Goal: Complete application form: Complete application form

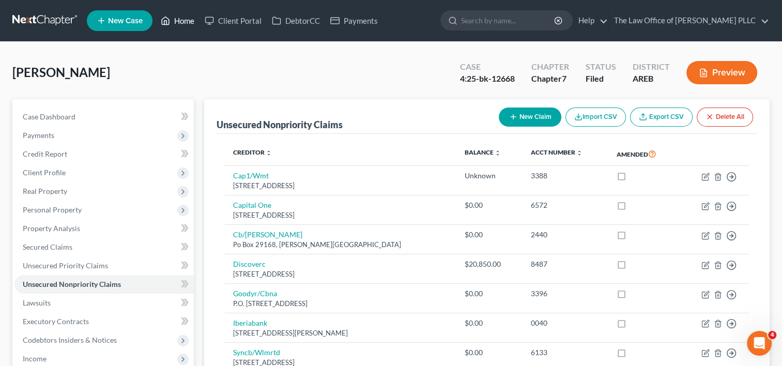
click at [184, 22] on link "Home" at bounding box center [178, 20] width 44 height 19
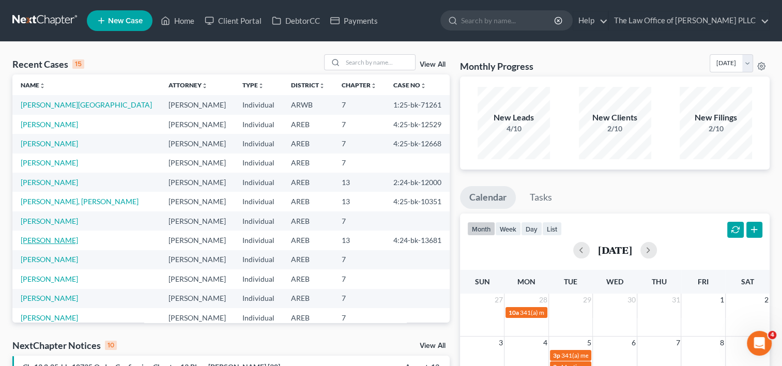
click at [58, 239] on link "[PERSON_NAME]" at bounding box center [49, 240] width 57 height 9
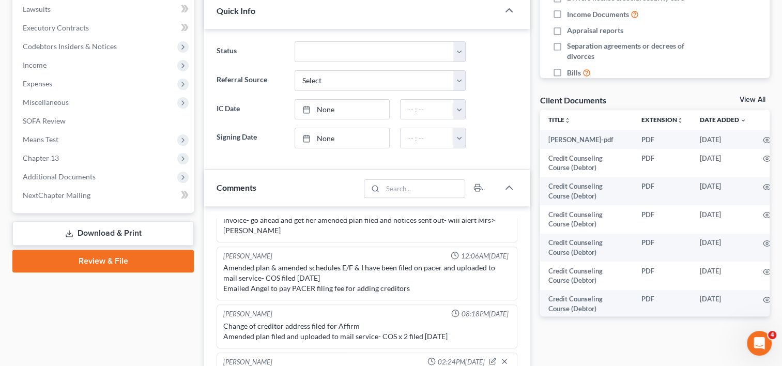
scroll to position [302, 0]
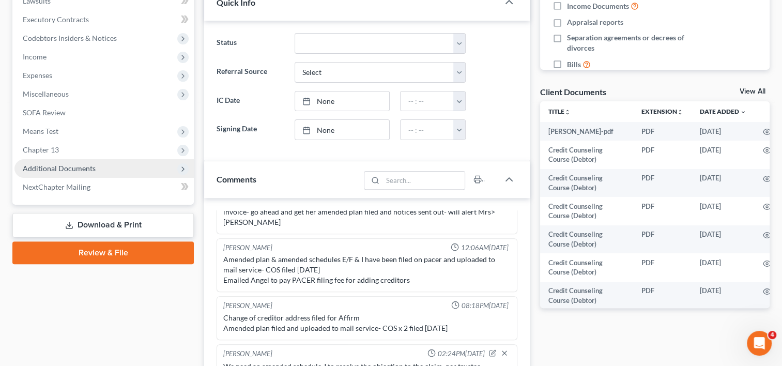
click at [73, 166] on span "Additional Documents" at bounding box center [59, 168] width 73 height 9
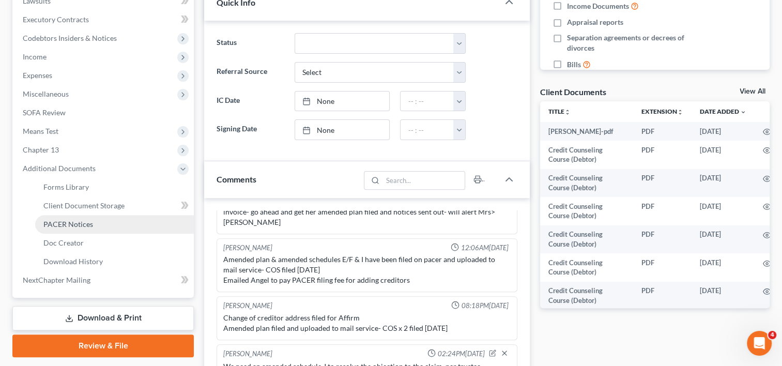
click at [71, 226] on span "PACER Notices" at bounding box center [68, 224] width 50 height 9
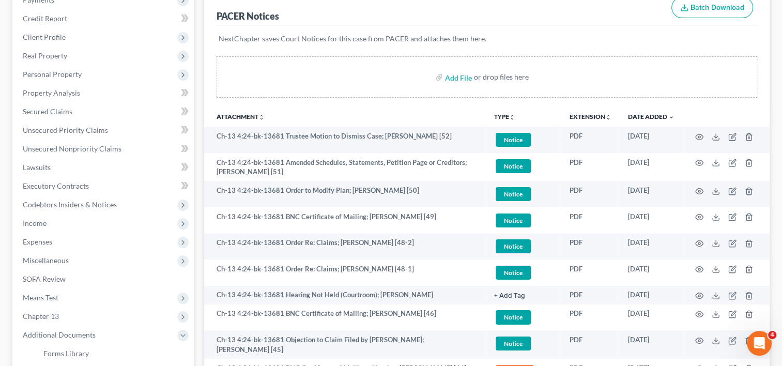
scroll to position [154, 0]
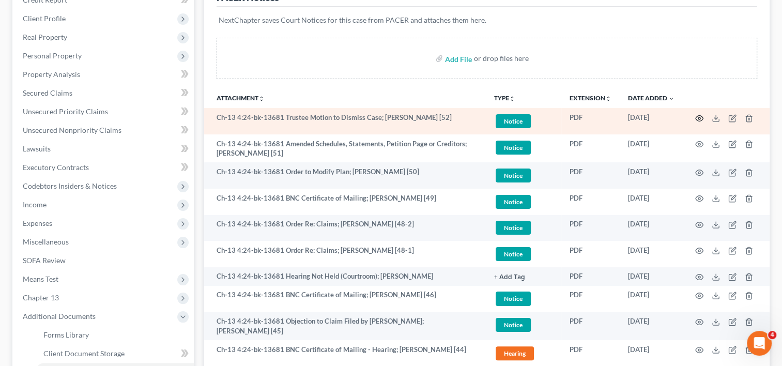
click at [698, 116] on icon "button" at bounding box center [699, 118] width 8 height 8
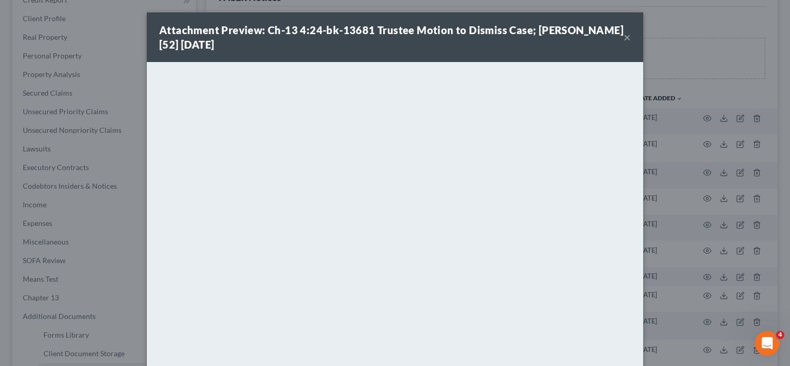
click at [624, 36] on button "×" at bounding box center [627, 37] width 7 height 12
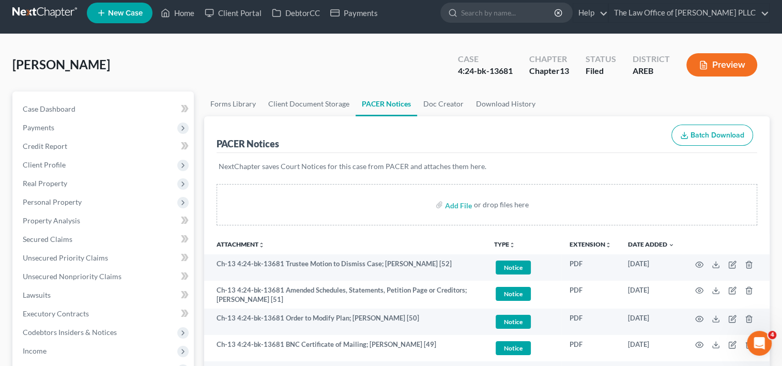
scroll to position [7, 0]
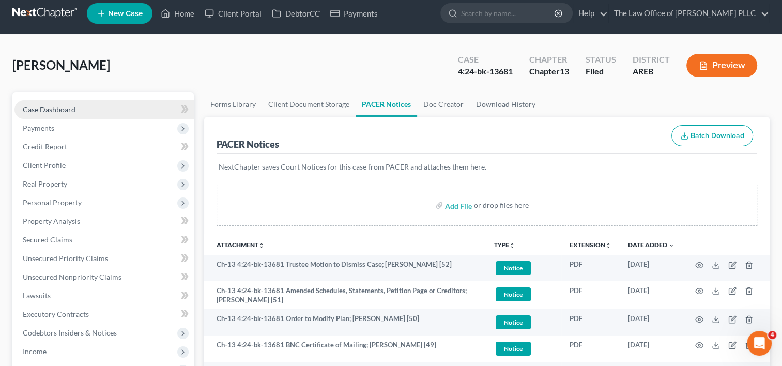
click at [52, 112] on span "Case Dashboard" at bounding box center [49, 109] width 53 height 9
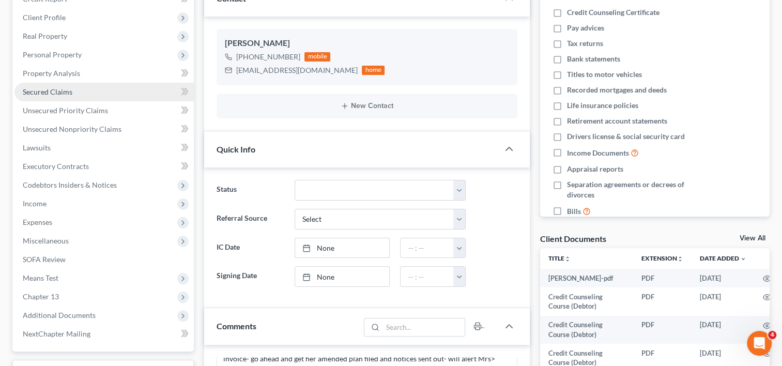
scroll to position [187, 0]
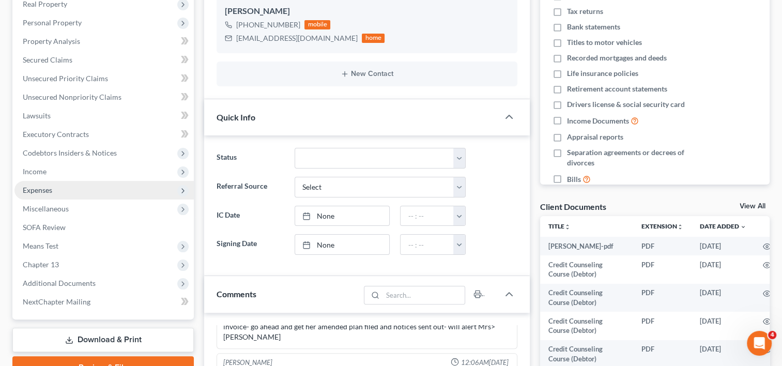
click at [66, 191] on span "Expenses" at bounding box center [103, 190] width 179 height 19
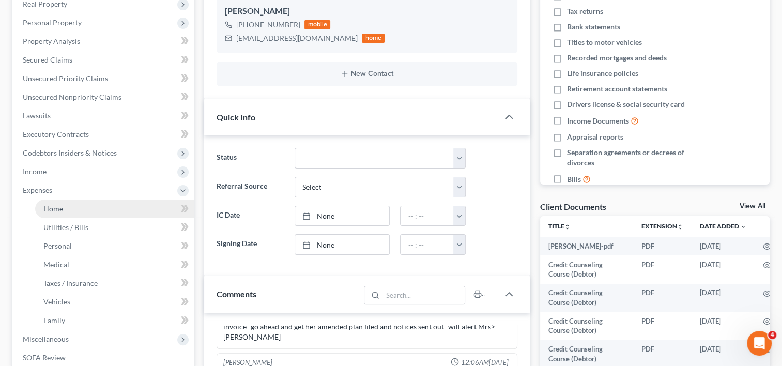
click at [62, 209] on span "Home" at bounding box center [53, 208] width 20 height 9
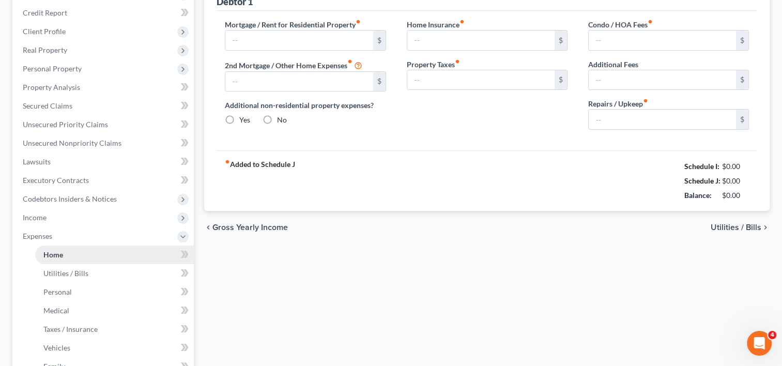
type input "800.00"
type input "0.00"
radio input "true"
type input "45.00"
type input "0.00"
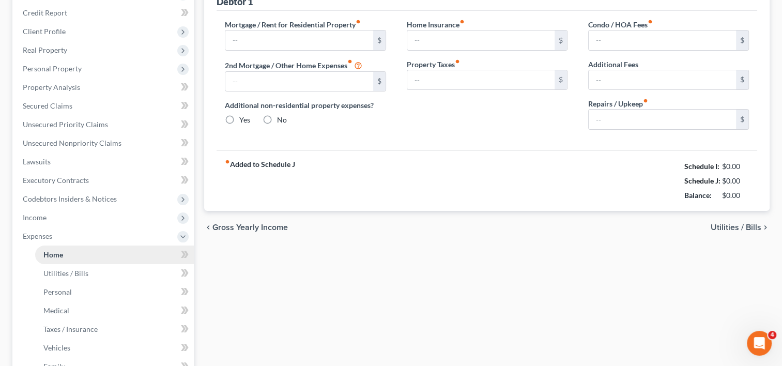
type input "0.00"
type input "35.00"
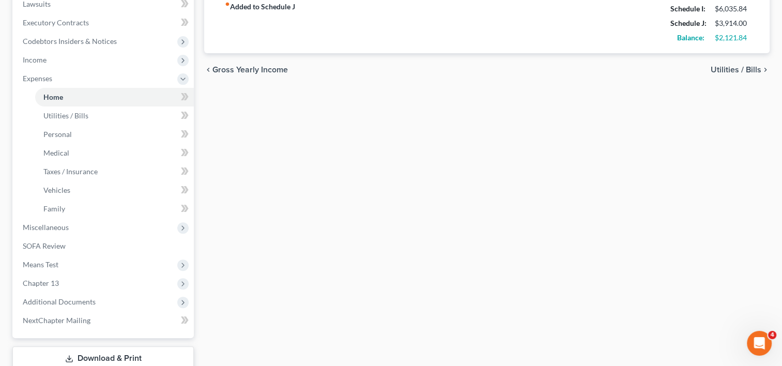
scroll to position [300, 0]
click at [47, 284] on span "Chapter 13" at bounding box center [41, 282] width 36 height 9
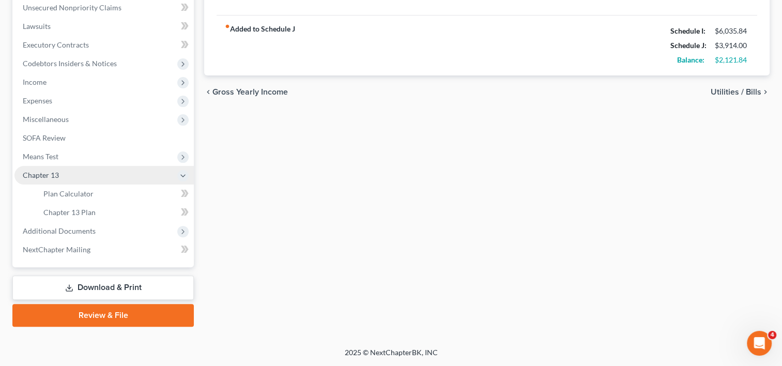
scroll to position [276, 0]
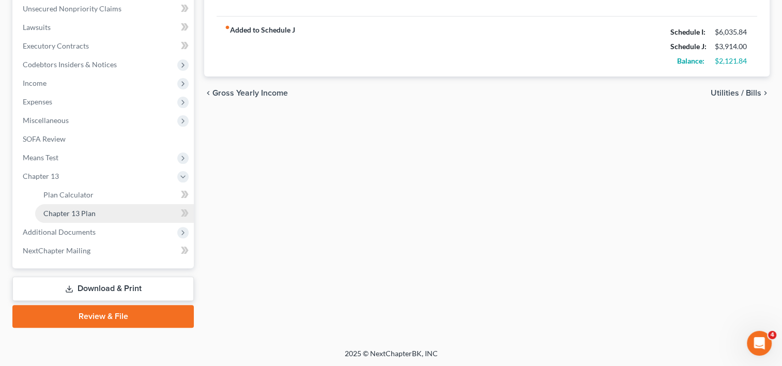
click at [90, 209] on span "Chapter 13 Plan" at bounding box center [69, 213] width 52 height 9
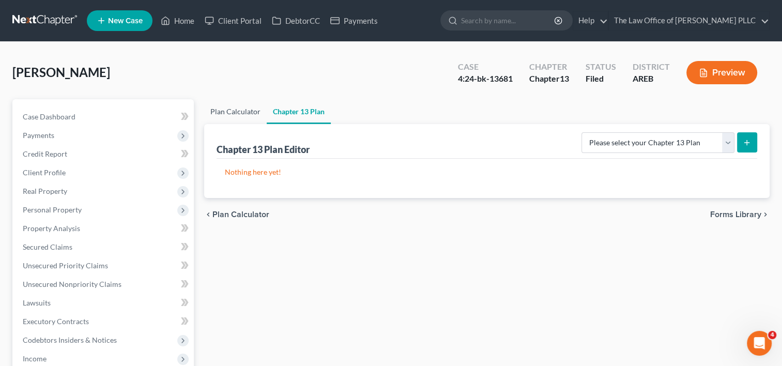
click at [230, 113] on link "Plan Calculator" at bounding box center [235, 111] width 63 height 25
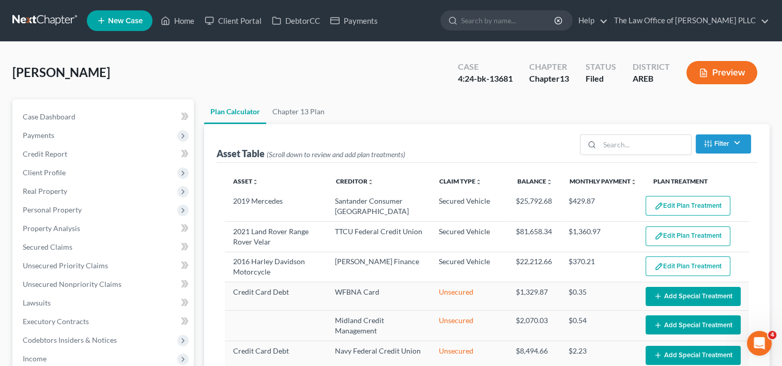
select select "59"
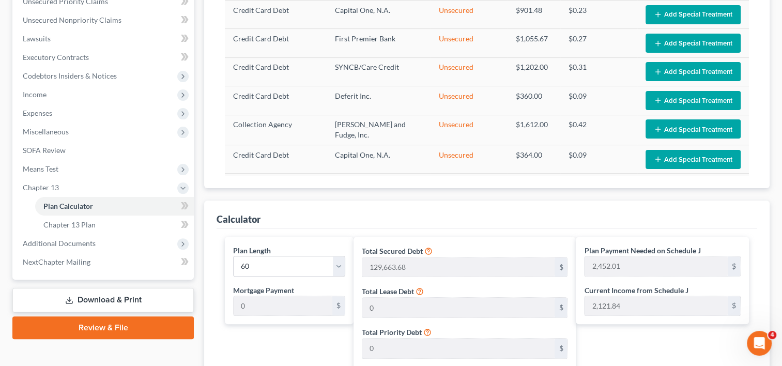
scroll to position [265, 0]
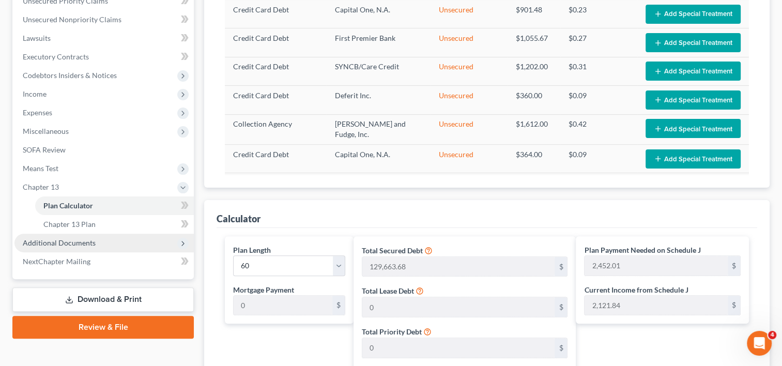
click at [80, 242] on span "Additional Documents" at bounding box center [59, 242] width 73 height 9
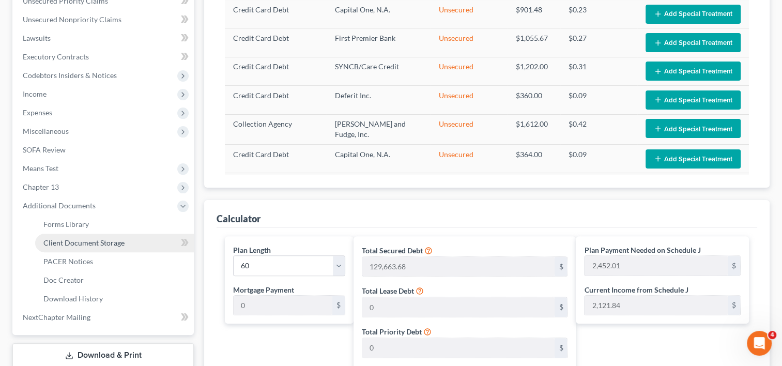
click at [115, 240] on span "Client Document Storage" at bounding box center [83, 242] width 81 height 9
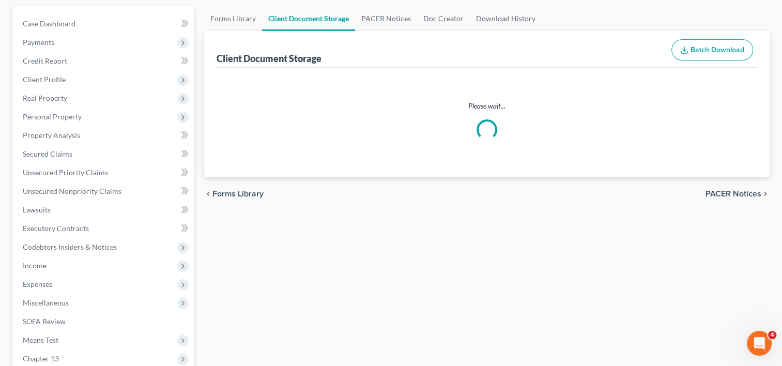
scroll to position [25, 0]
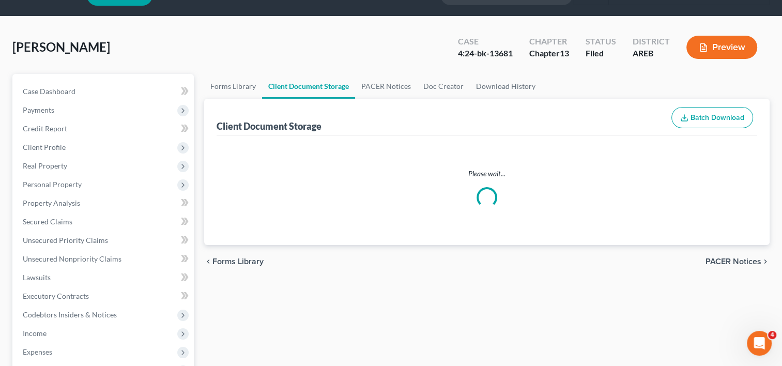
select select "0"
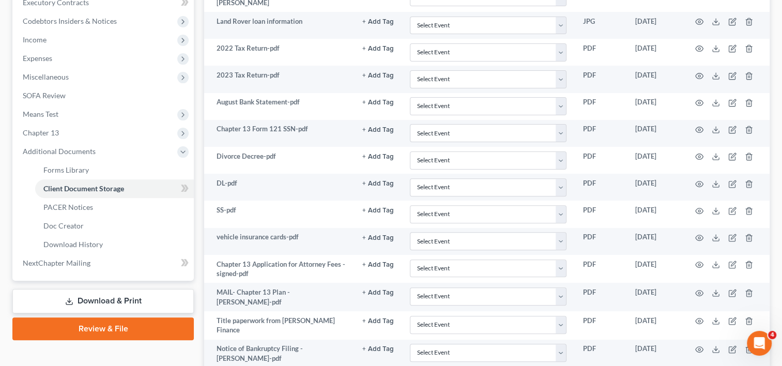
scroll to position [322, 0]
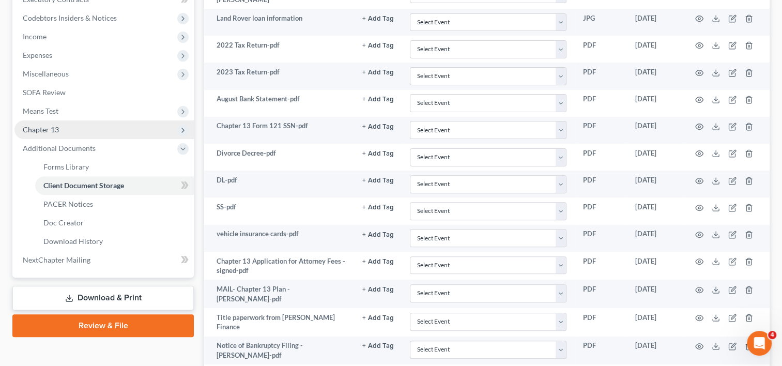
click at [63, 126] on span "Chapter 13" at bounding box center [103, 129] width 179 height 19
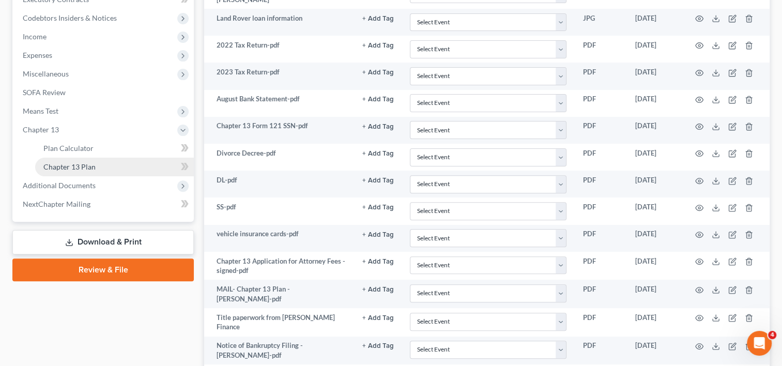
click at [96, 165] on link "Chapter 13 Plan" at bounding box center [114, 167] width 159 height 19
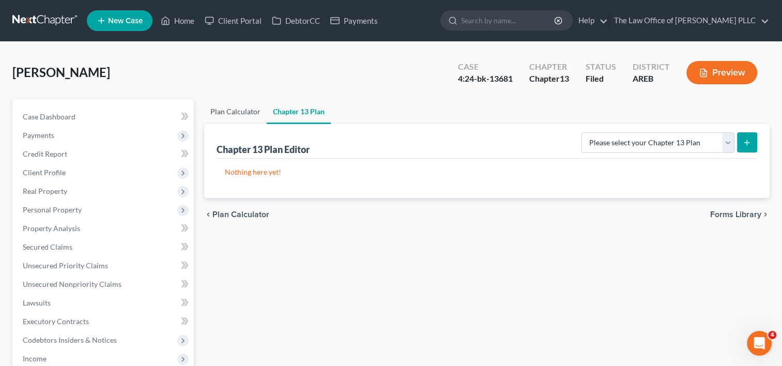
click at [233, 111] on link "Plan Calculator" at bounding box center [235, 111] width 63 height 25
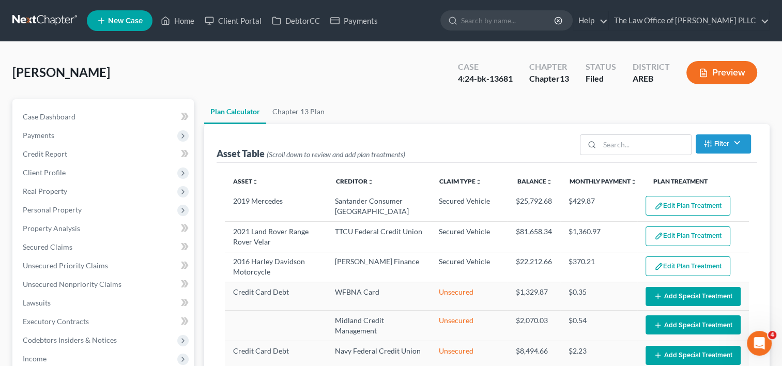
select select "59"
click at [187, 21] on link "Home" at bounding box center [178, 20] width 44 height 19
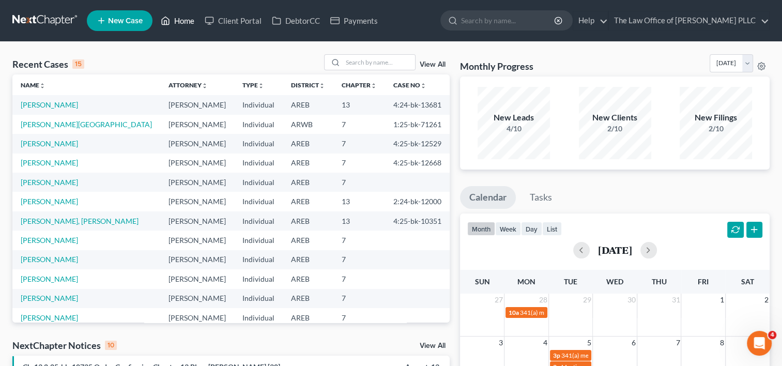
scroll to position [45, 0]
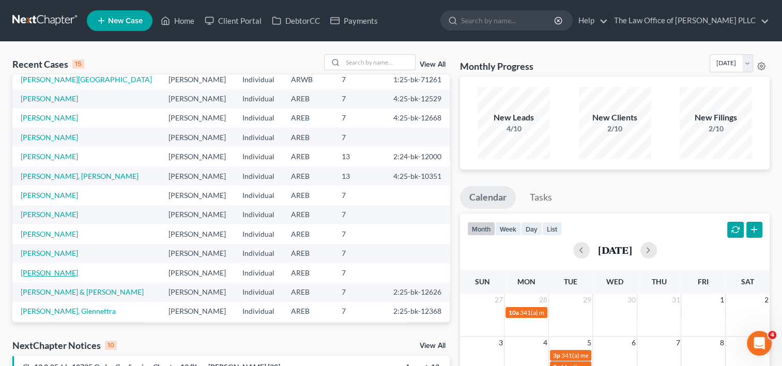
click at [50, 271] on link "[PERSON_NAME]" at bounding box center [49, 272] width 57 height 9
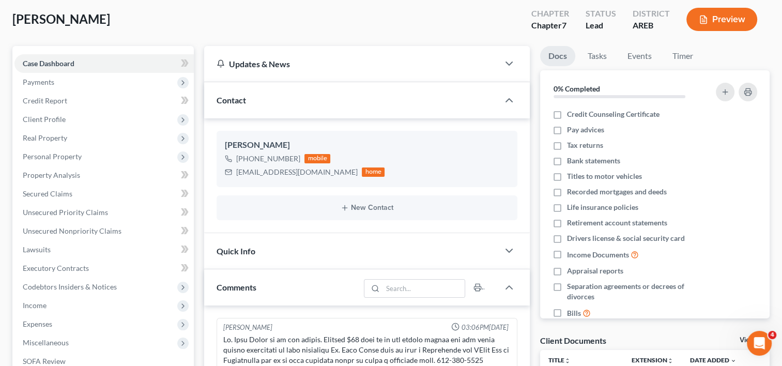
scroll to position [52, 0]
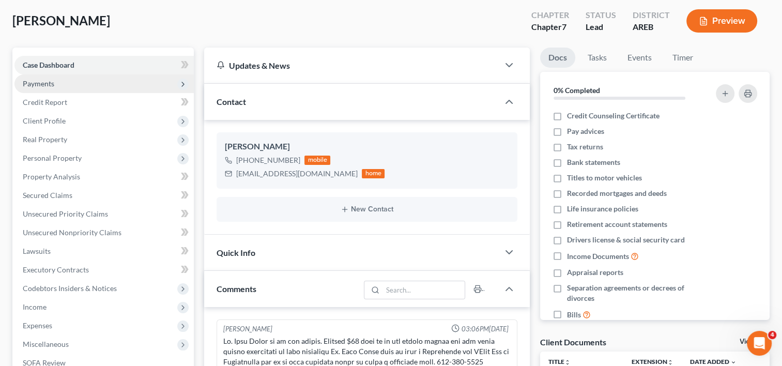
click at [39, 85] on span "Payments" at bounding box center [39, 83] width 32 height 9
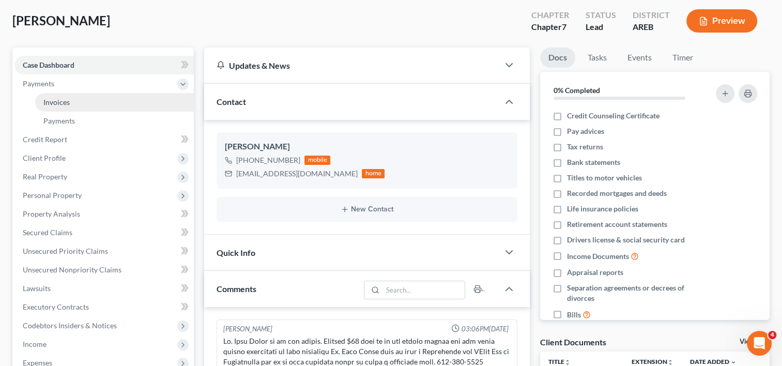
click at [56, 104] on span "Invoices" at bounding box center [56, 102] width 26 height 9
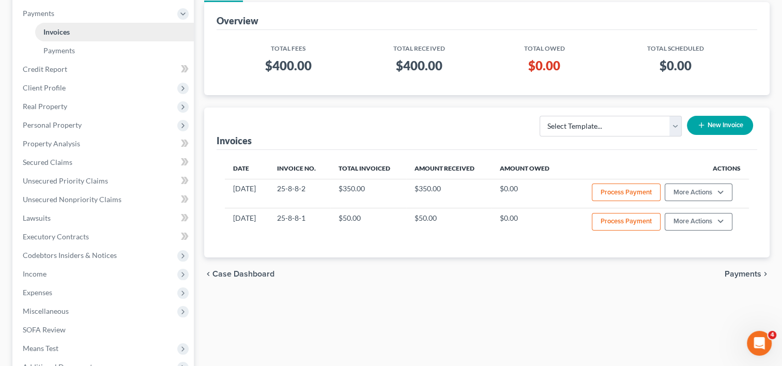
scroll to position [120, 0]
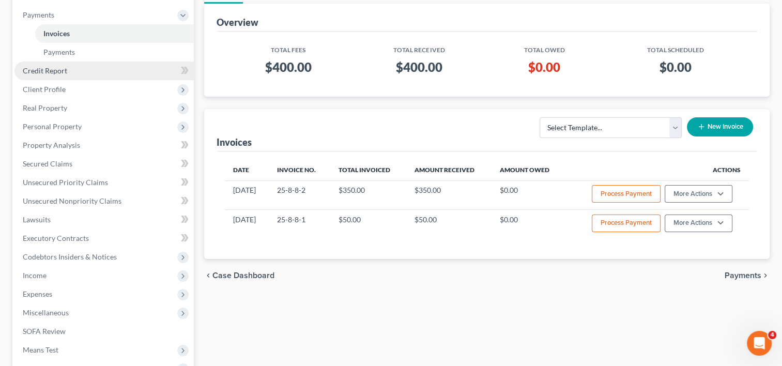
click at [57, 68] on span "Credit Report" at bounding box center [45, 70] width 44 height 9
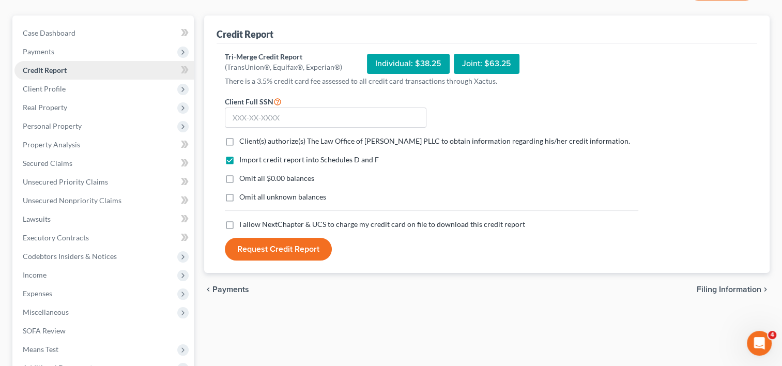
scroll to position [84, 0]
click at [235, 115] on input "text" at bounding box center [326, 118] width 202 height 21
click at [239, 142] on label "Client(s) authorize(s) The Law Office of [PERSON_NAME] PLLC to obtain informati…" at bounding box center [434, 141] width 391 height 10
click at [244, 142] on input "Client(s) authorize(s) The Law Office of [PERSON_NAME] PLLC to obtain informati…" at bounding box center [247, 139] width 7 height 7
checkbox input "true"
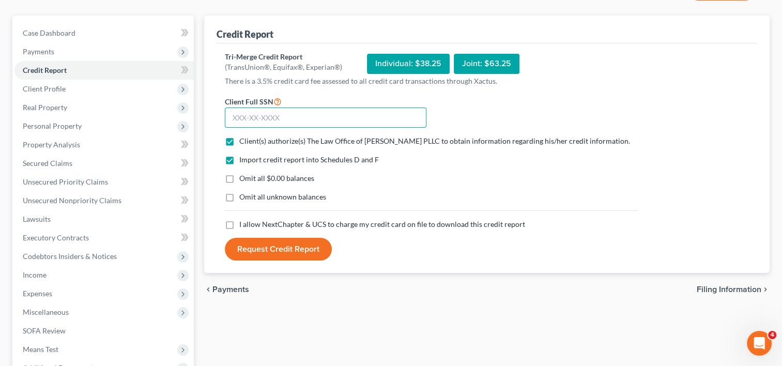
click at [236, 116] on input "text" at bounding box center [326, 118] width 202 height 21
drag, startPoint x: 278, startPoint y: 120, endPoint x: 232, endPoint y: 119, distance: 46.5
click at [232, 119] on input "431-59-8176" at bounding box center [326, 118] width 202 height 21
type input "431-59-8176"
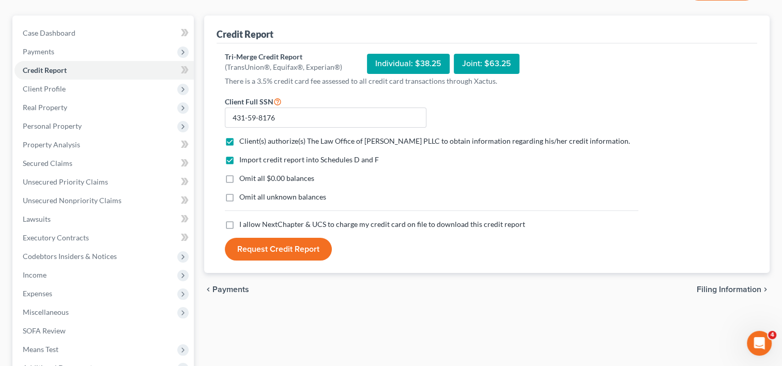
click at [239, 221] on label "I allow NextChapter & UCS to charge my credit card on file to download this cre…" at bounding box center [382, 224] width 286 height 10
click at [244, 221] on input "I allow NextChapter & UCS to charge my credit card on file to download this cre…" at bounding box center [247, 222] width 7 height 7
checkbox input "true"
click at [280, 248] on button "Request Credit Report" at bounding box center [278, 249] width 107 height 23
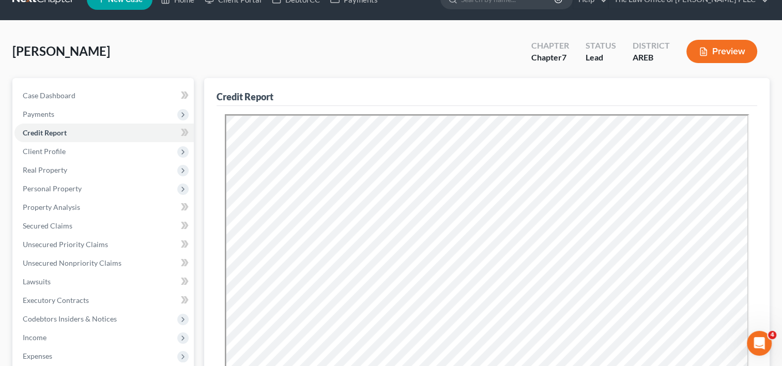
scroll to position [16, 0]
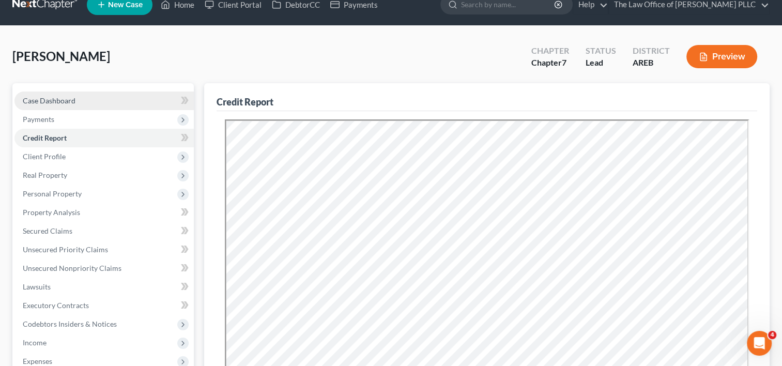
click at [63, 102] on span "Case Dashboard" at bounding box center [49, 100] width 53 height 9
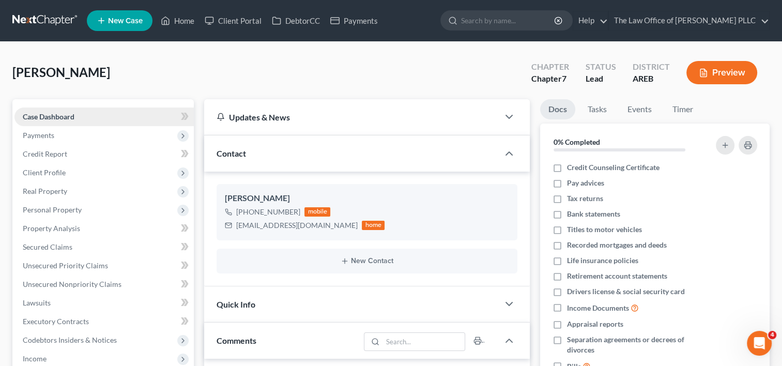
scroll to position [2, 0]
click at [63, 154] on span "Credit Report" at bounding box center [45, 153] width 44 height 9
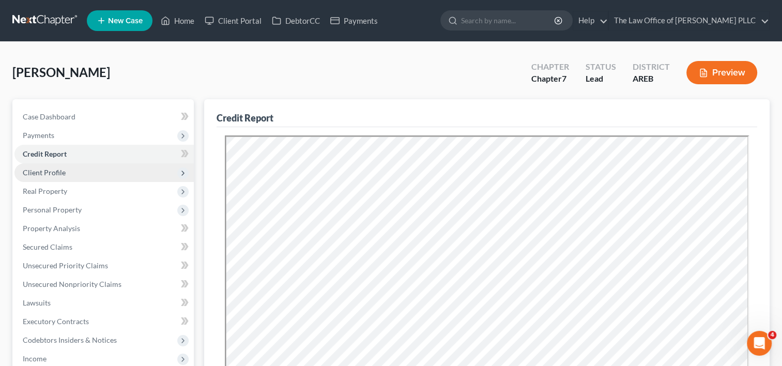
click at [46, 174] on span "Client Profile" at bounding box center [44, 172] width 43 height 9
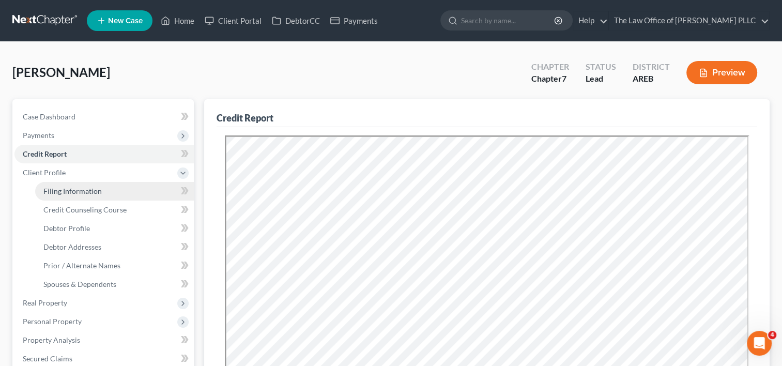
click at [62, 190] on span "Filing Information" at bounding box center [72, 191] width 58 height 9
select select "1"
select select "0"
select select "5"
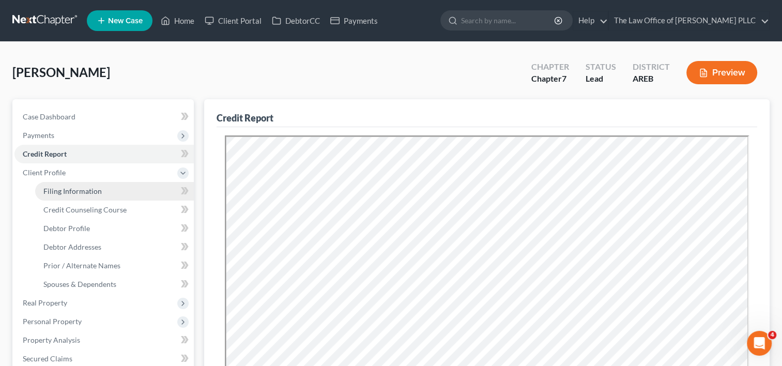
select select "0"
select select "2"
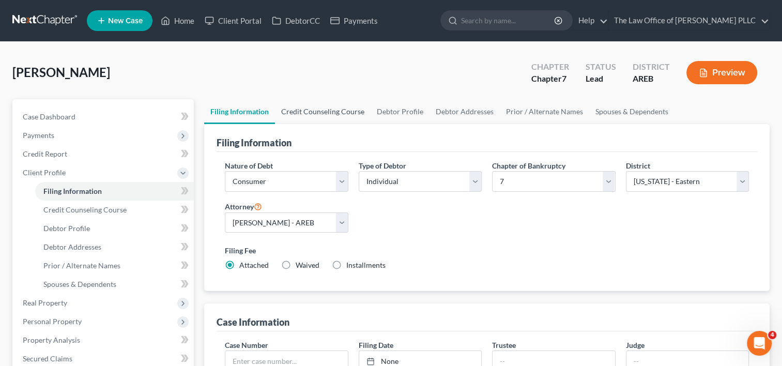
click at [331, 108] on link "Credit Counseling Course" at bounding box center [323, 111] width 96 height 25
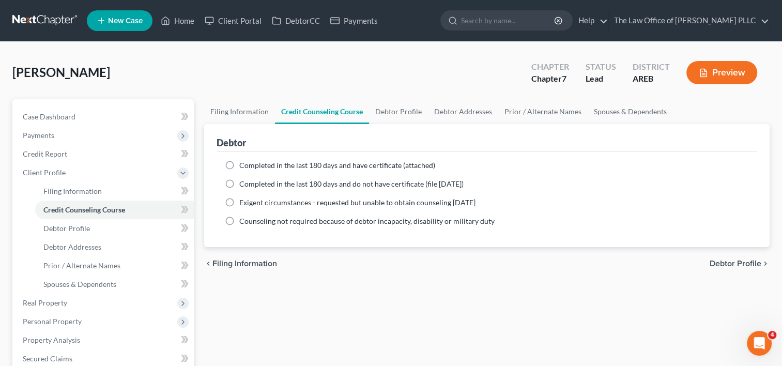
click at [239, 161] on label "Completed in the last 180 days and have certificate (attached)" at bounding box center [337, 165] width 196 height 10
click at [244, 161] on input "Completed in the last 180 days and have certificate (attached)" at bounding box center [247, 163] width 7 height 7
radio input "true"
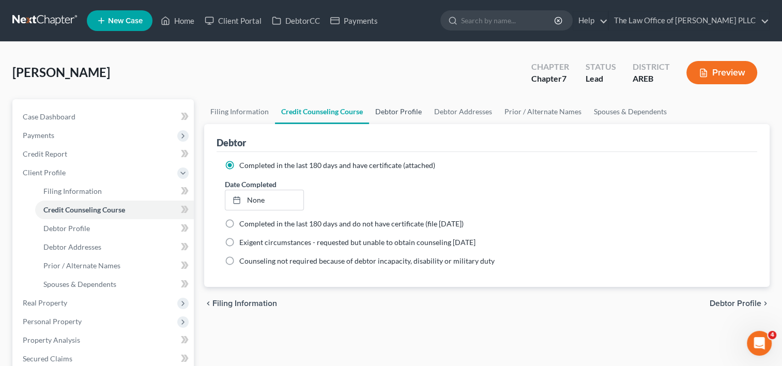
click at [401, 115] on link "Debtor Profile" at bounding box center [398, 111] width 59 height 25
select select "0"
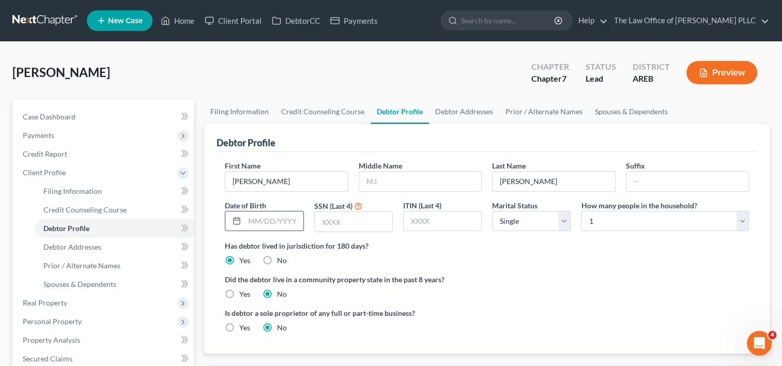
click at [272, 222] on input "text" at bounding box center [274, 221] width 58 height 20
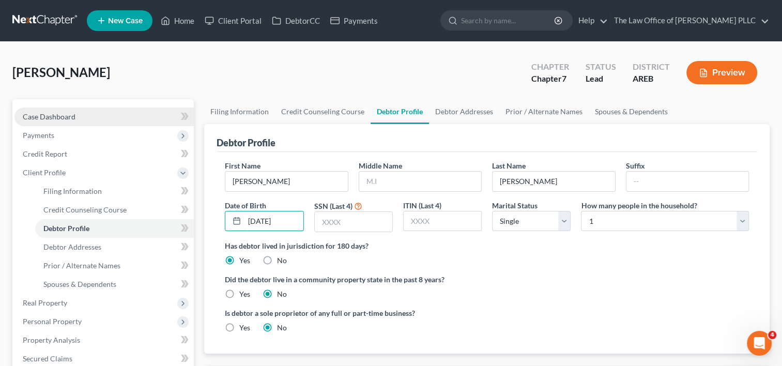
type input "[DATE]"
click at [101, 119] on link "Case Dashboard" at bounding box center [103, 117] width 179 height 19
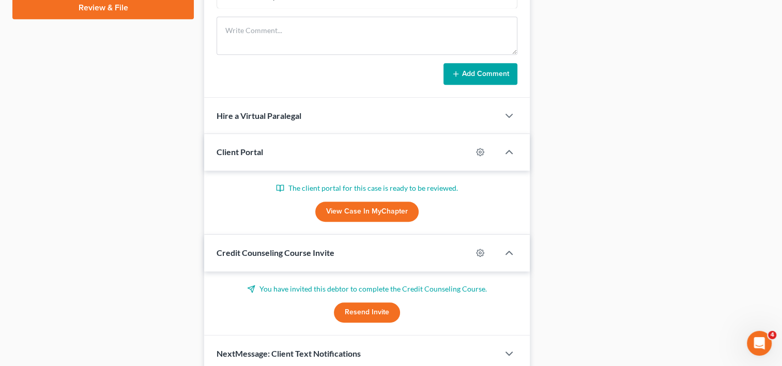
scroll to position [571, 0]
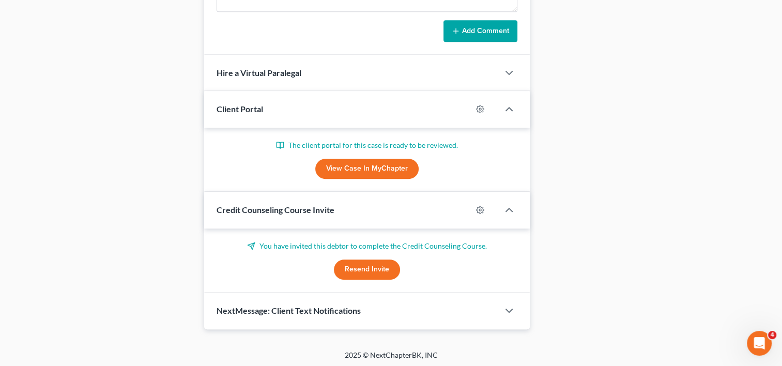
click at [378, 168] on link "View Case in MyChapter" at bounding box center [366, 169] width 103 height 21
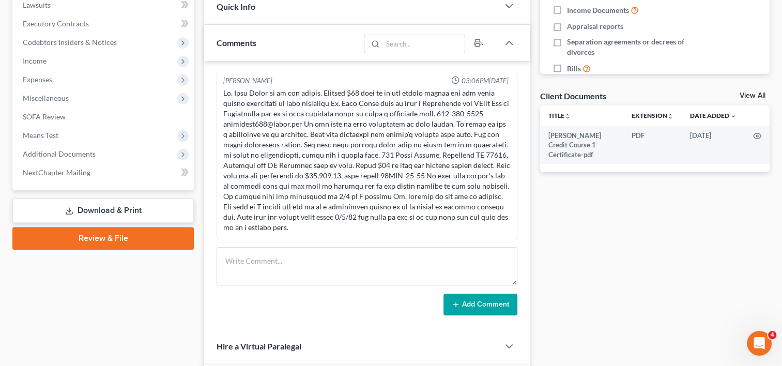
scroll to position [299, 0]
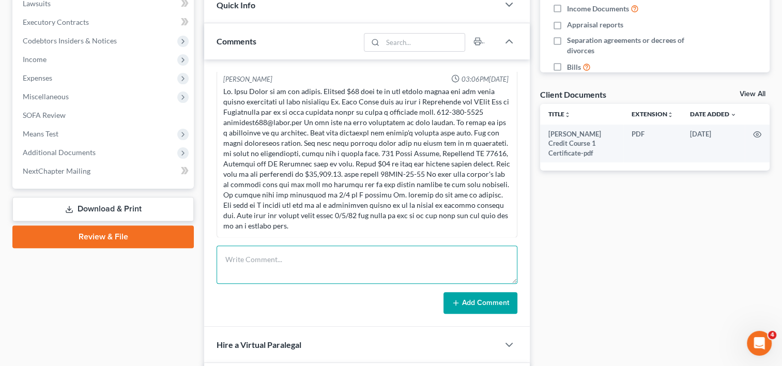
click at [275, 276] on textarea at bounding box center [367, 265] width 301 height 38
type textarea "wants to do the no money down bankruptcy"
click at [465, 301] on button "Add Comment" at bounding box center [481, 303] width 74 height 22
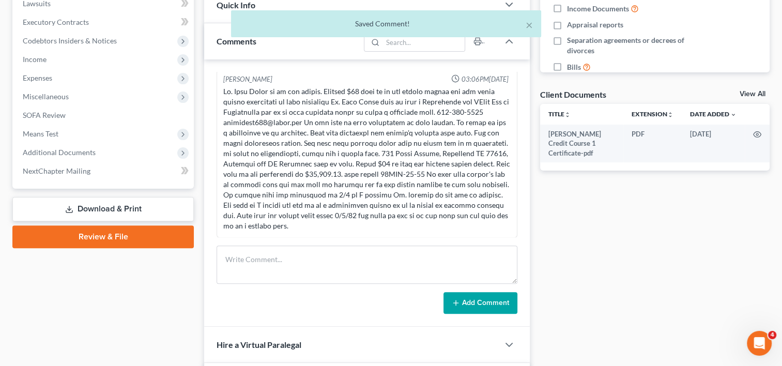
scroll to position [40, 0]
